Goal: Check status: Check status

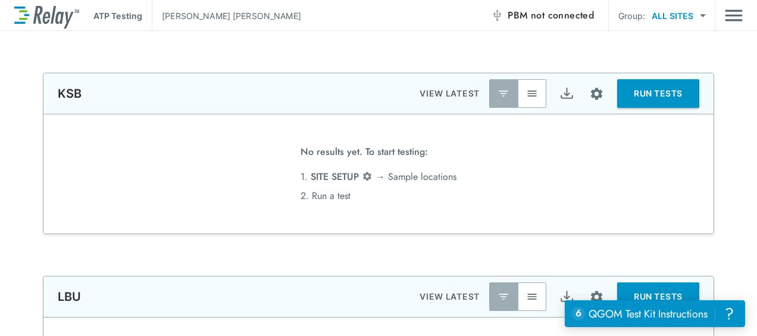
click at [695, 17] on body "**********" at bounding box center [378, 168] width 757 height 336
click at [664, 46] on li "MECAS" at bounding box center [678, 46] width 71 height 21
type input "*****"
click at [731, 17] on img "Main menu" at bounding box center [734, 15] width 18 height 23
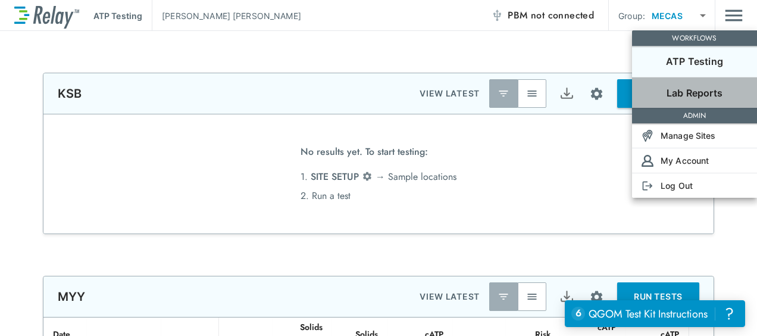
click at [682, 92] on p "Lab Reports" at bounding box center [695, 93] width 56 height 14
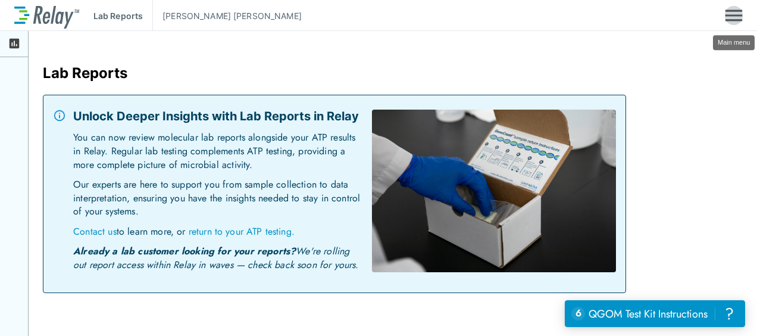
click at [728, 17] on img "Main menu" at bounding box center [734, 15] width 18 height 23
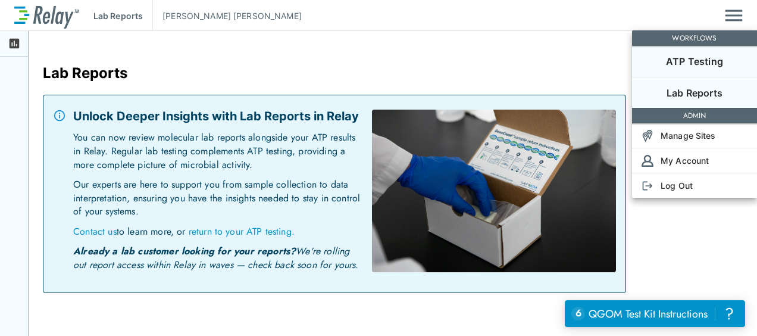
click at [699, 58] on p "ATP Testing" at bounding box center [694, 61] width 57 height 14
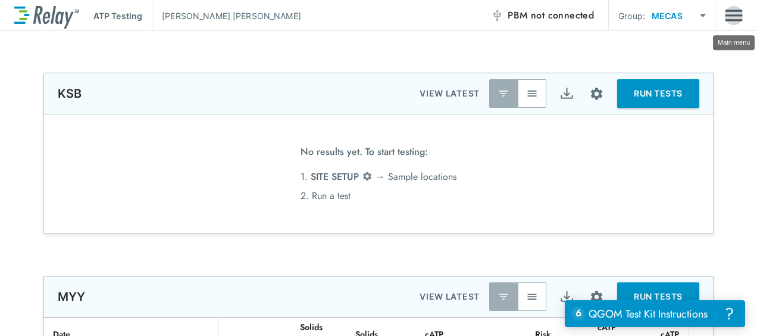
click at [734, 13] on img "Main menu" at bounding box center [734, 15] width 18 height 23
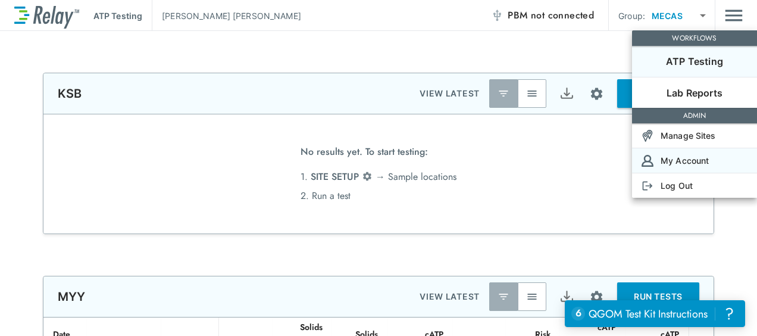
click at [691, 155] on p "My Account" at bounding box center [685, 160] width 48 height 13
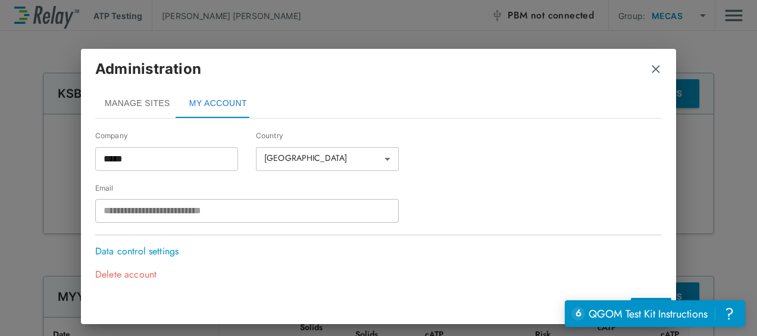
scroll to position [24, 0]
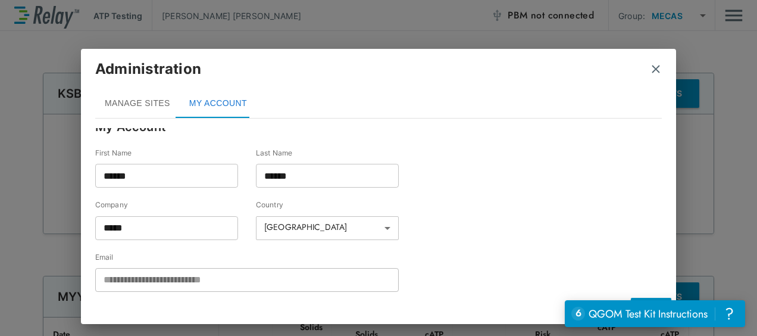
click at [653, 70] on img "close" at bounding box center [656, 69] width 12 height 12
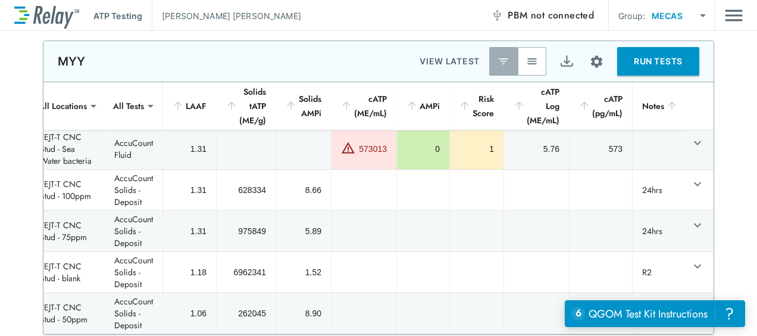
scroll to position [50, 88]
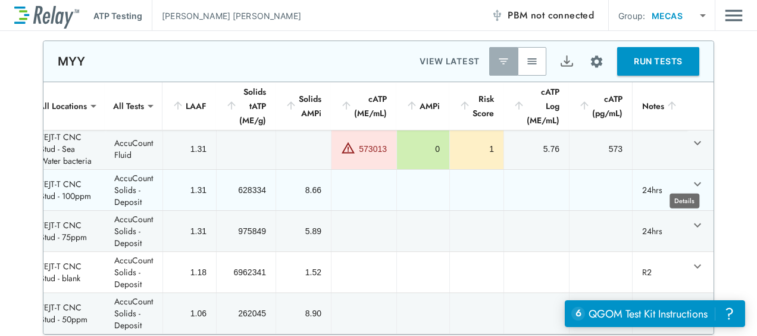
click at [694, 182] on icon "expand row" at bounding box center [697, 184] width 7 height 4
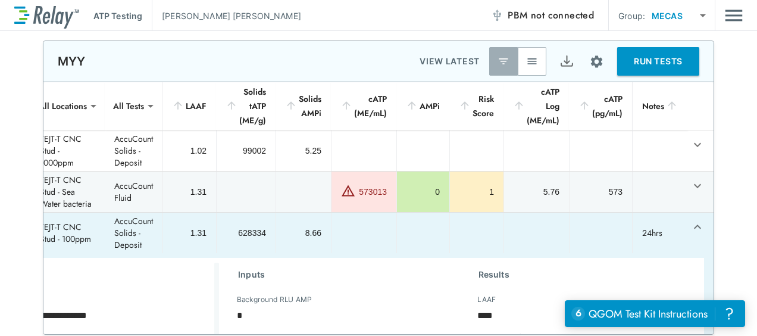
scroll to position [4, 88]
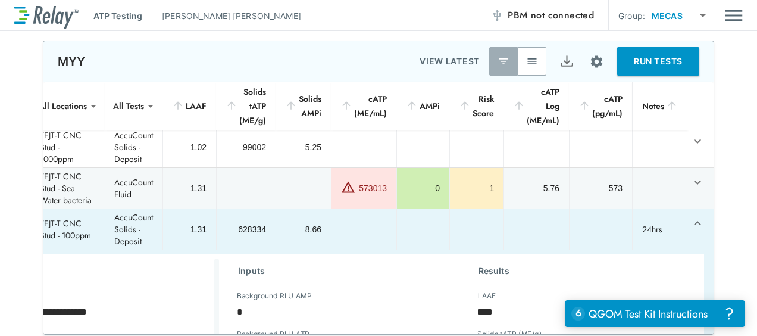
type textarea "*"
click at [691, 221] on icon "expand row" at bounding box center [698, 223] width 14 height 14
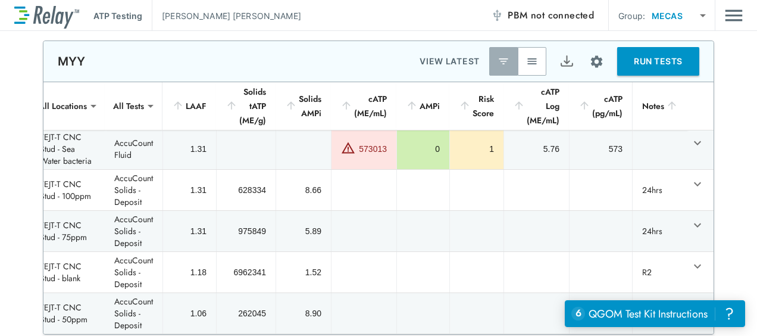
scroll to position [0, 88]
